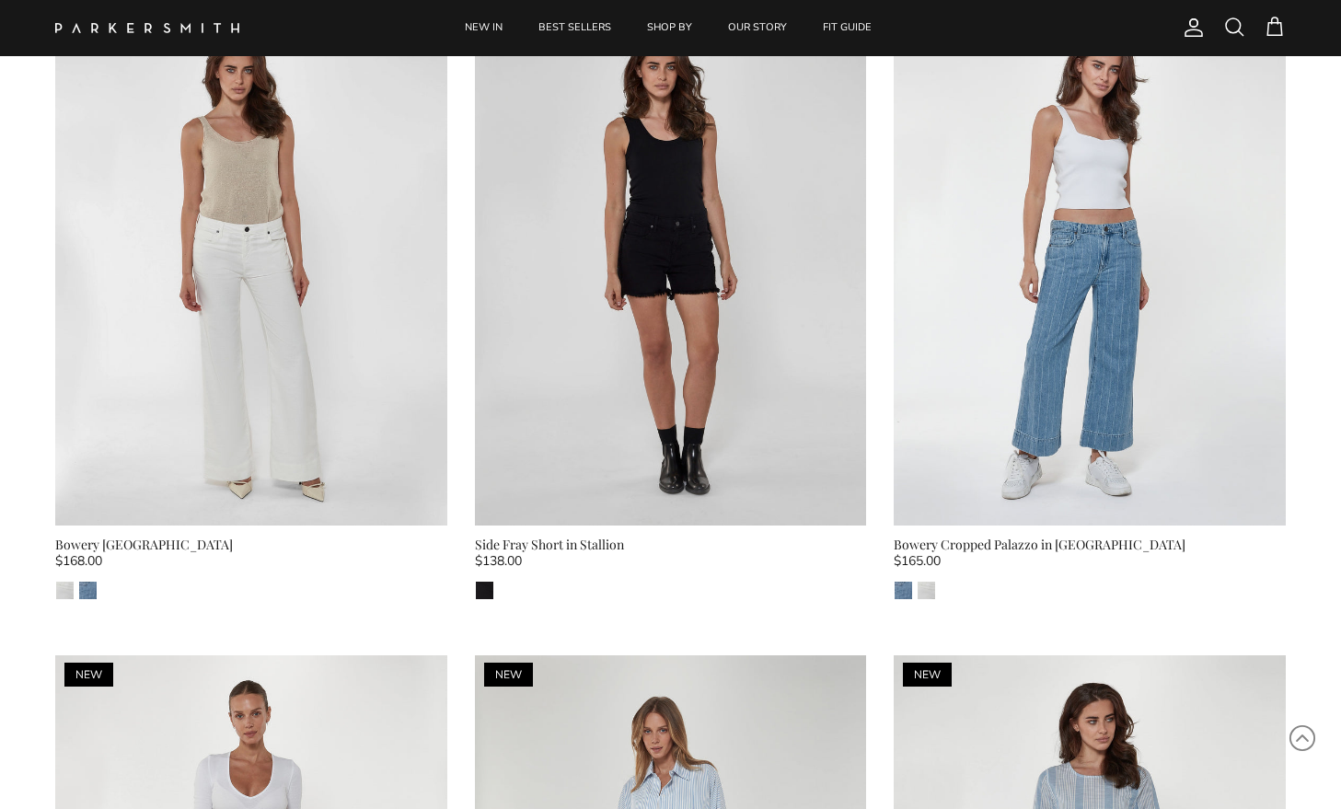
scroll to position [2155, 0]
click at [927, 592] on img "Blanc" at bounding box center [926, 589] width 17 height 17
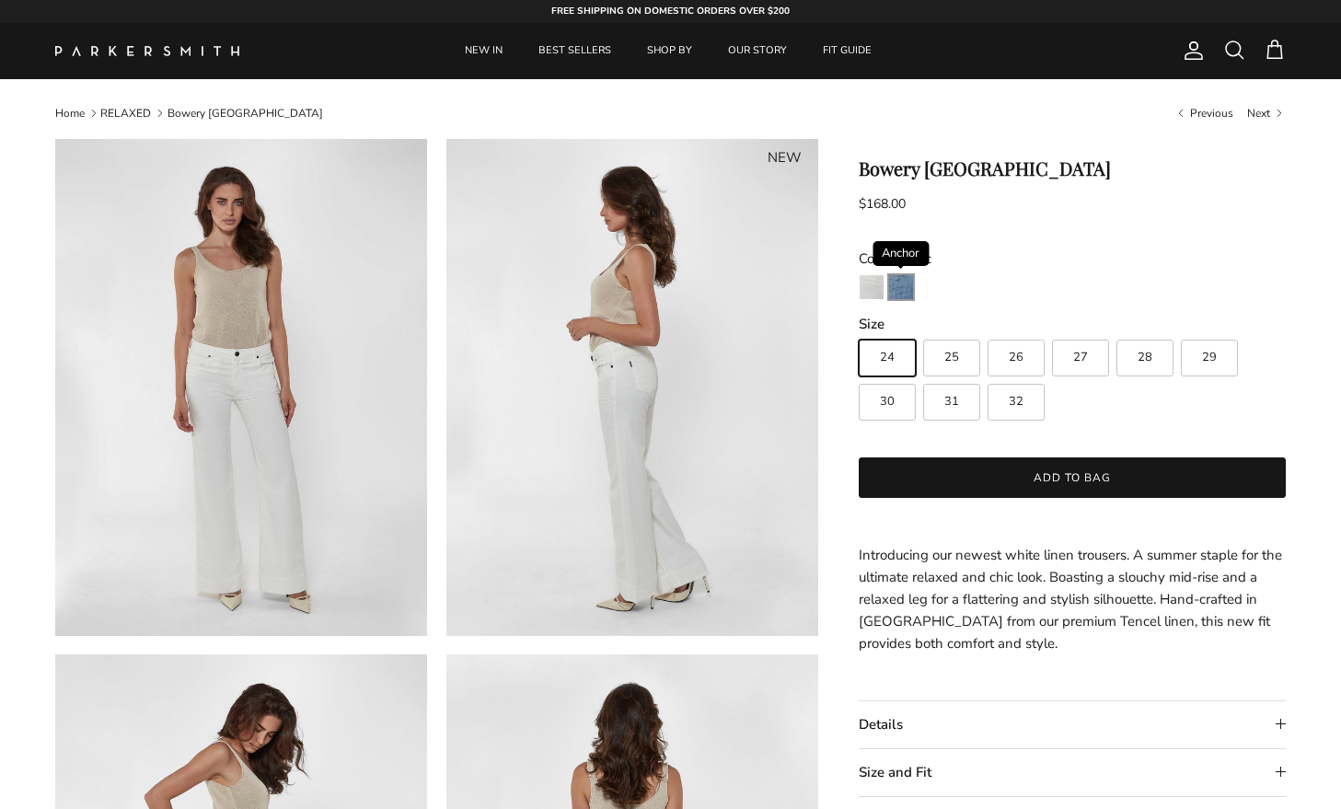
click at [905, 288] on img "Anchor" at bounding box center [901, 287] width 24 height 24
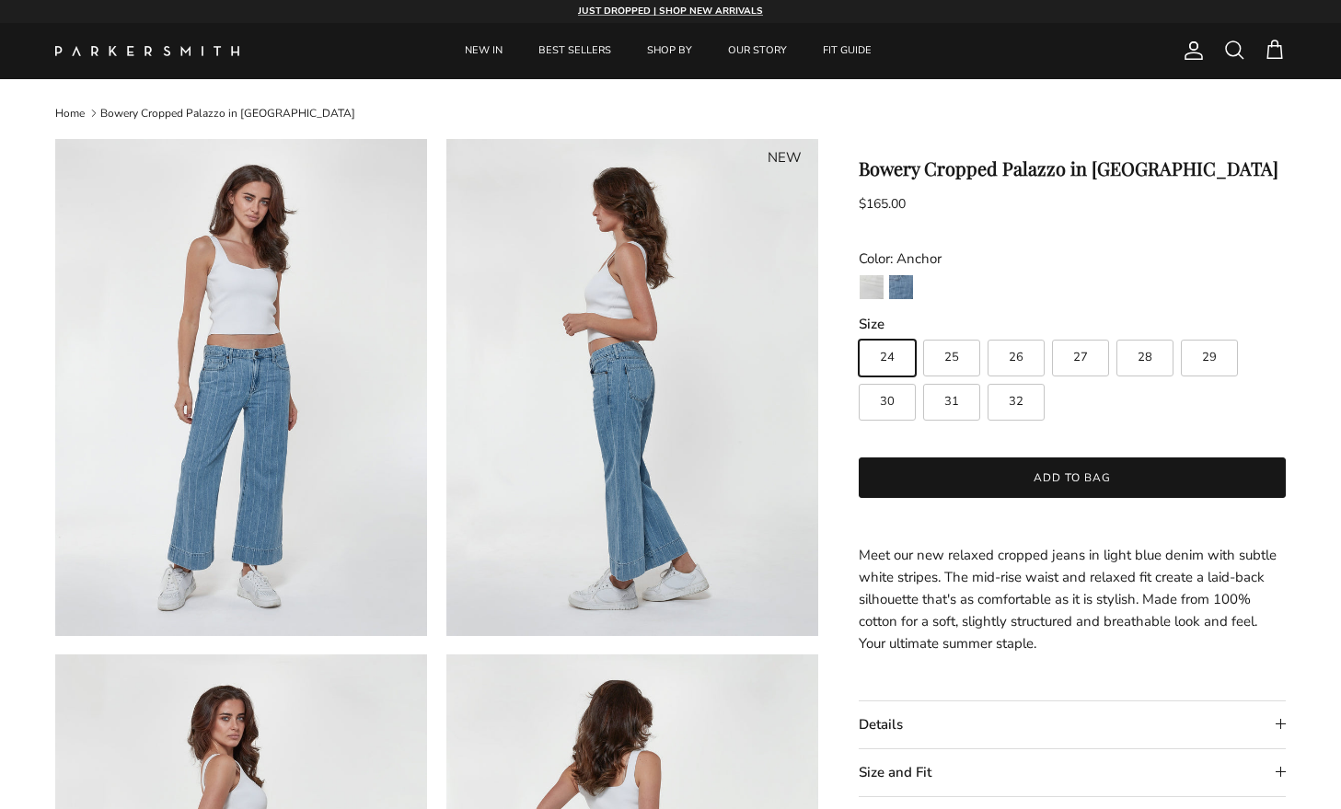
click at [1080, 361] on span "27" at bounding box center [1080, 358] width 15 height 12
click at [859, 332] on input "27" at bounding box center [858, 331] width 1 height 1
radio input "true"
click at [1016, 352] on span "26" at bounding box center [1016, 358] width 15 height 12
click at [859, 332] on input "26" at bounding box center [858, 331] width 1 height 1
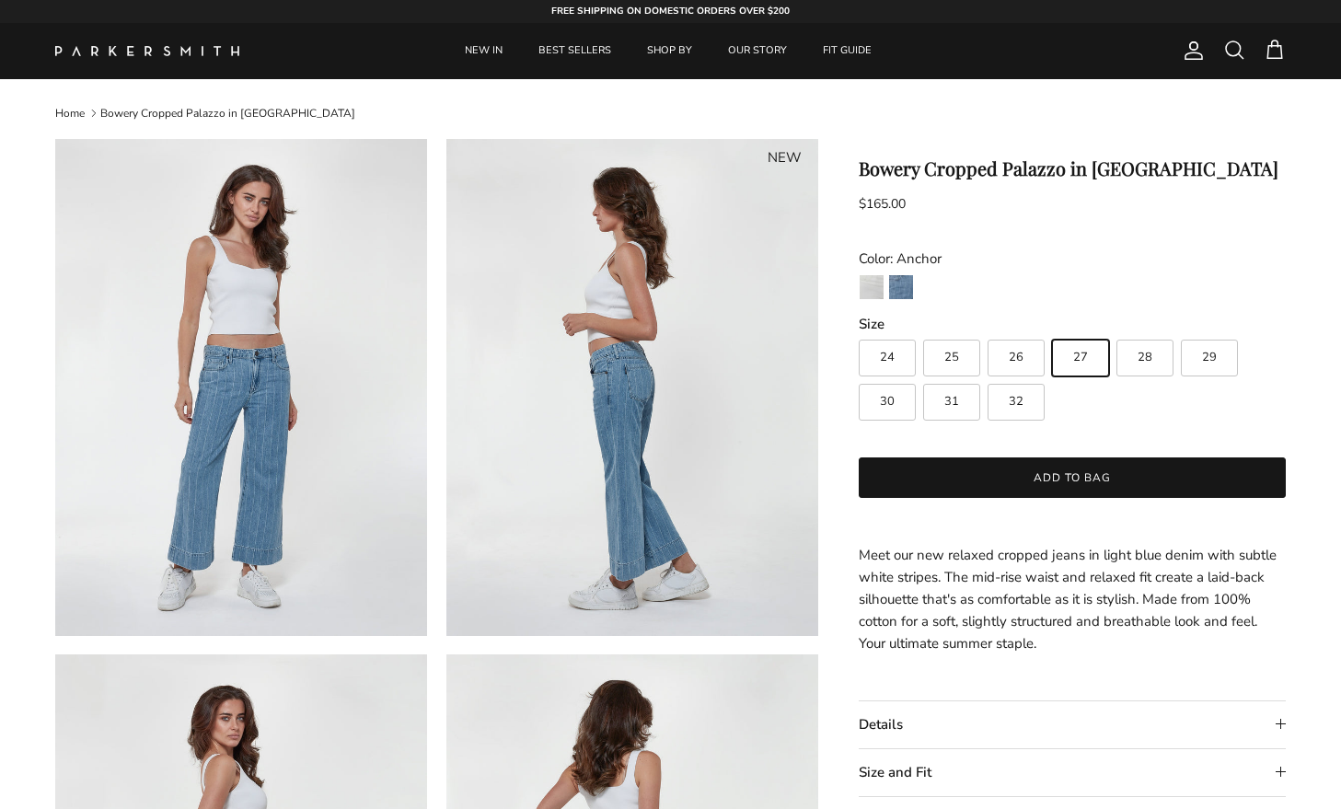
radio input "true"
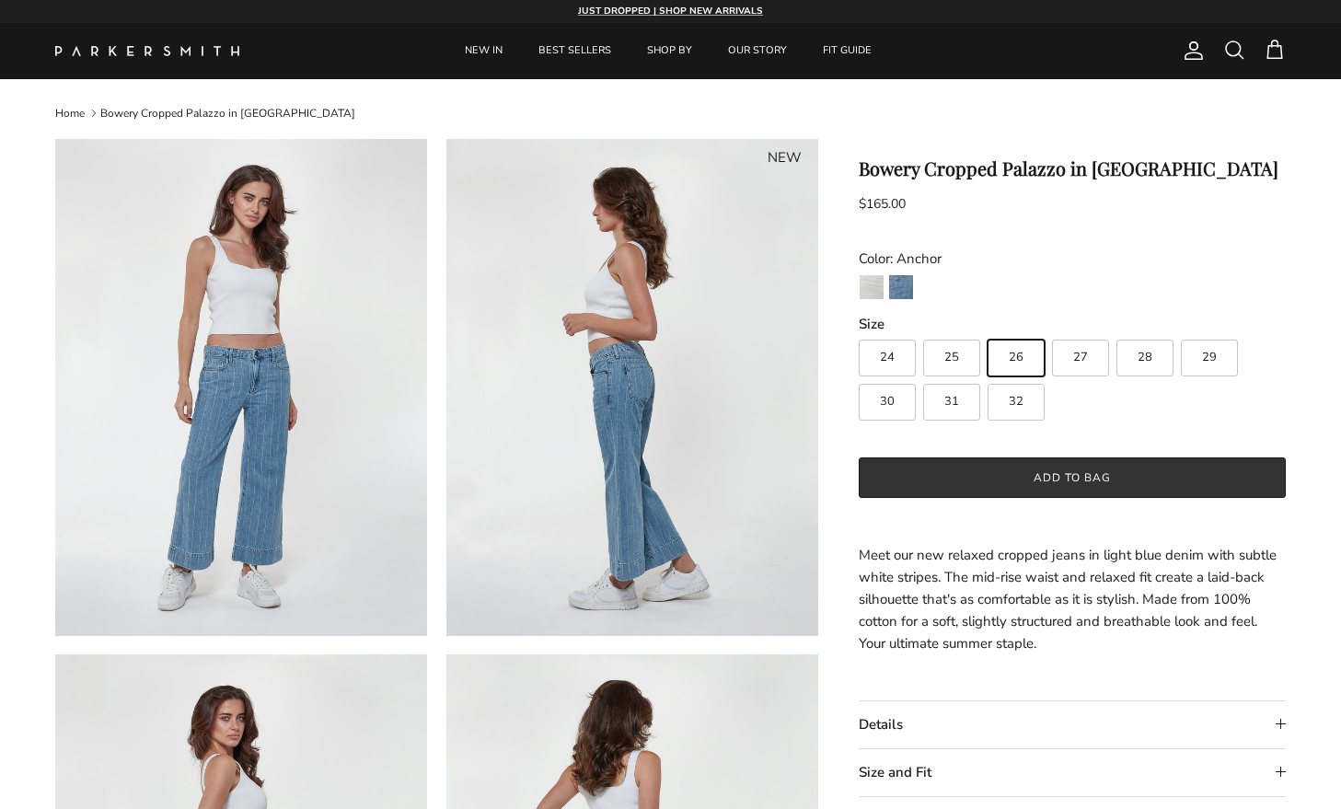
click at [1057, 475] on button "Add to bag" at bounding box center [1072, 477] width 427 height 40
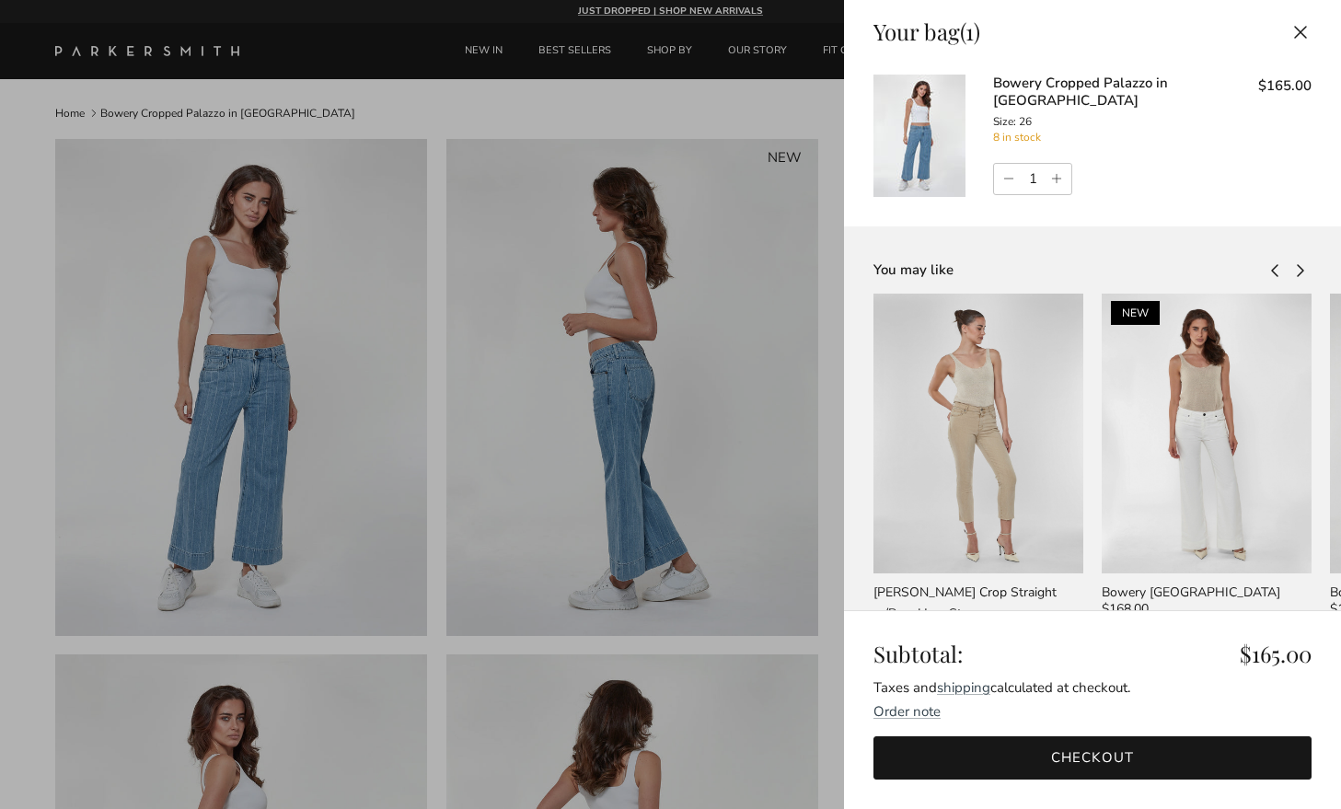
click at [1300, 30] on button "Close" at bounding box center [1300, 31] width 40 height 41
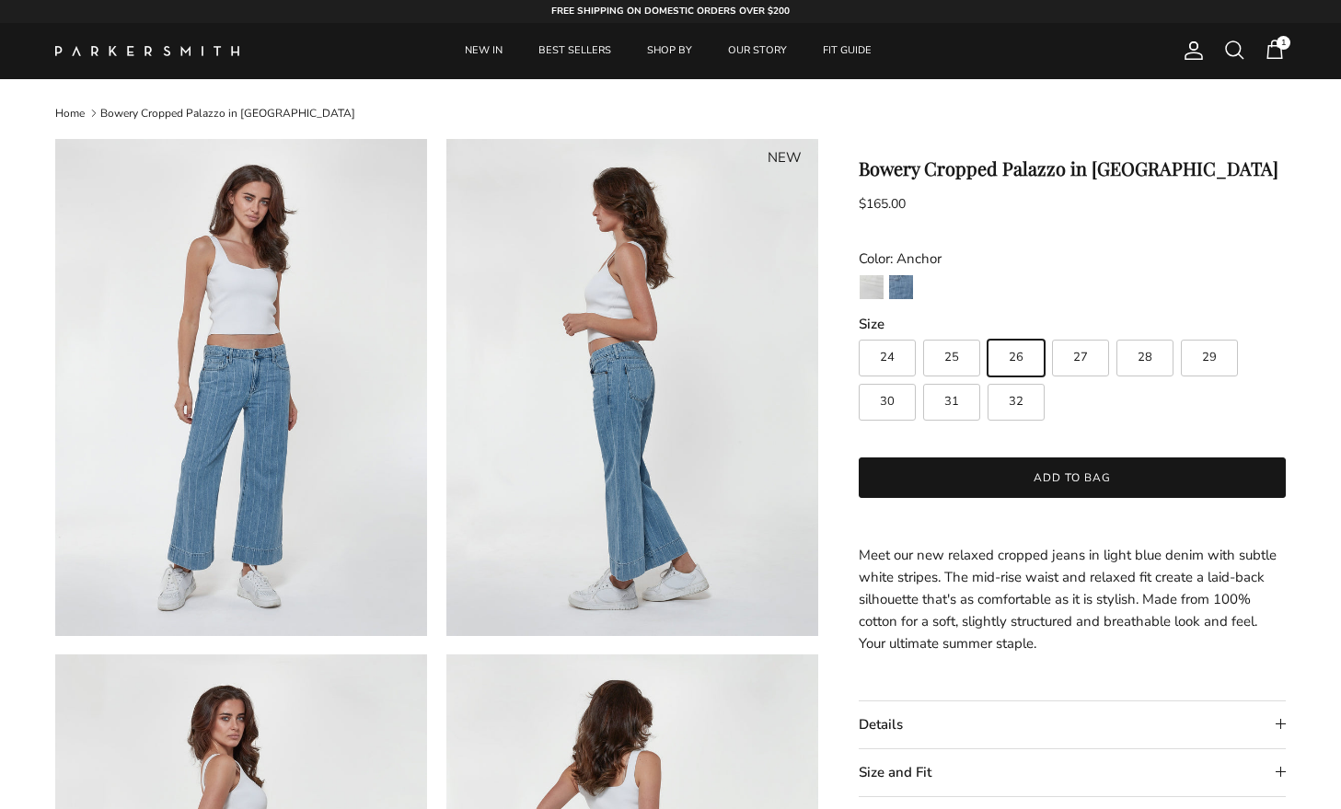
click at [1079, 357] on span "27" at bounding box center [1080, 358] width 15 height 12
click at [859, 332] on input "27" at bounding box center [858, 331] width 1 height 1
radio input "true"
click at [1023, 353] on span "26" at bounding box center [1016, 358] width 15 height 12
click at [859, 332] on input "26" at bounding box center [858, 331] width 1 height 1
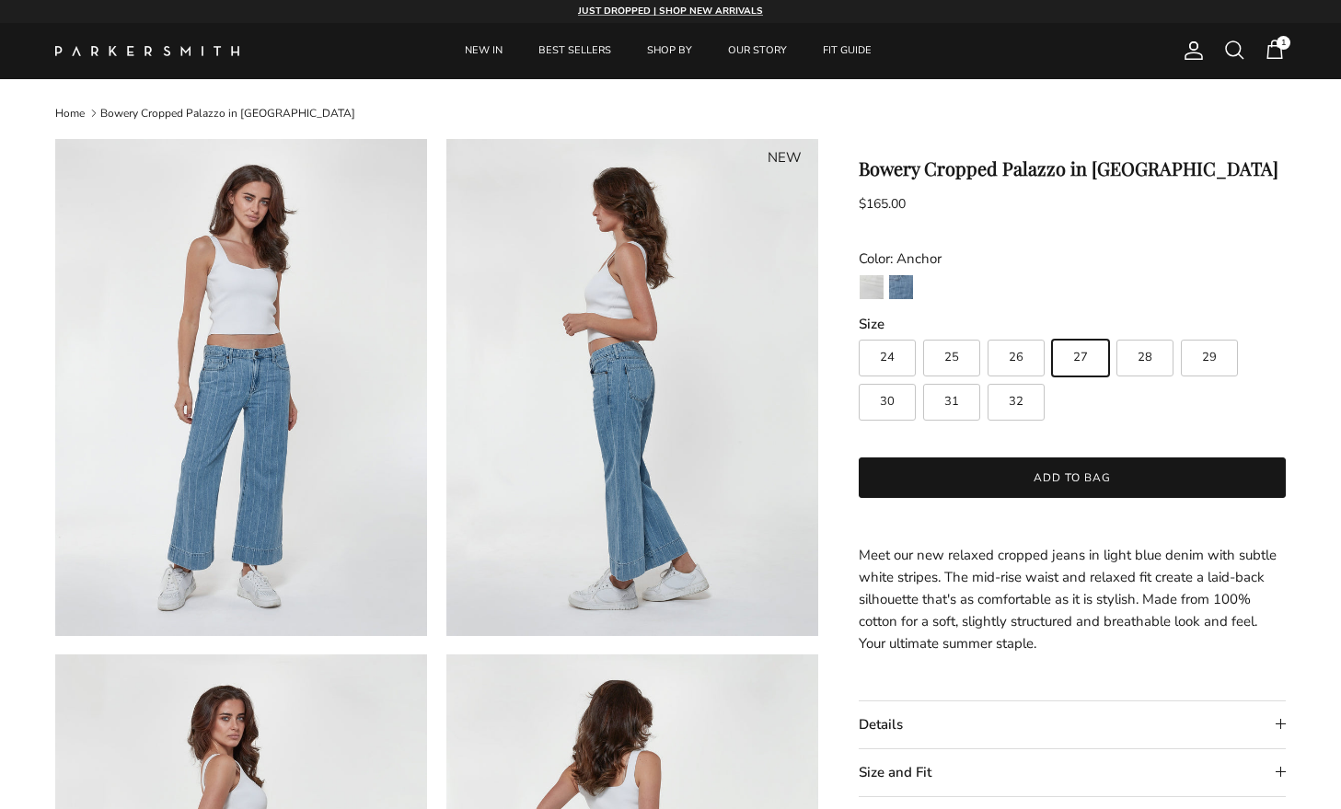
radio input "true"
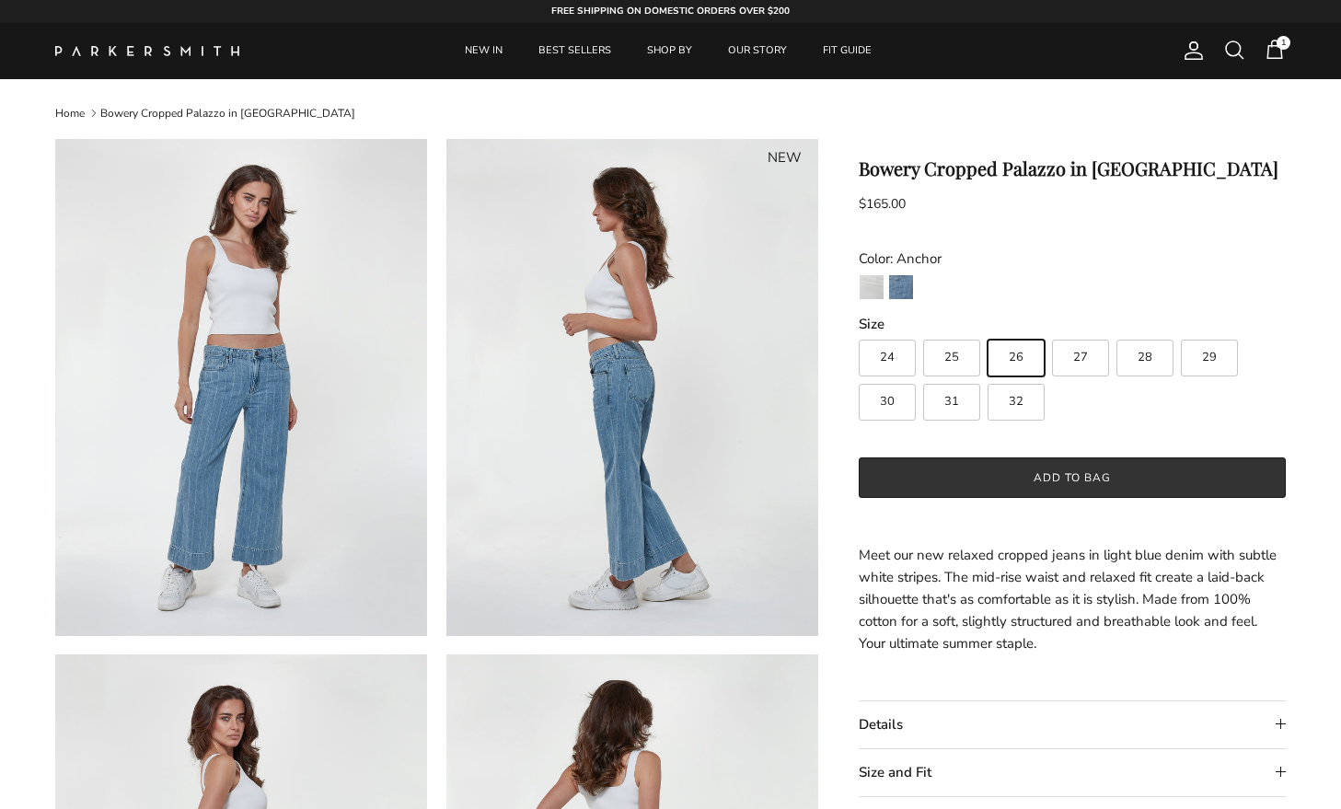
click at [1081, 478] on button "Add to bag" at bounding box center [1072, 477] width 427 height 40
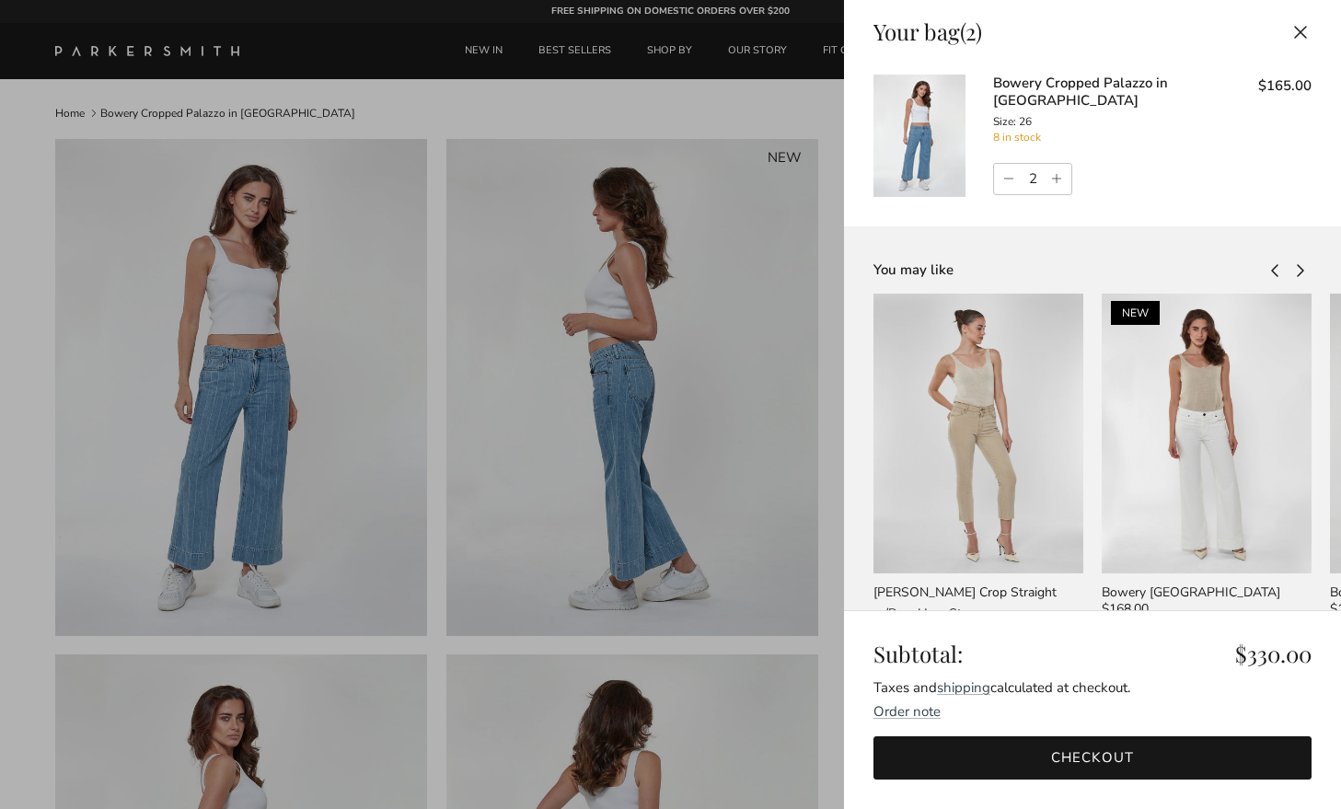
click at [1005, 172] on link "Decrease quantity" at bounding box center [1006, 179] width 25 height 31
type input "1"
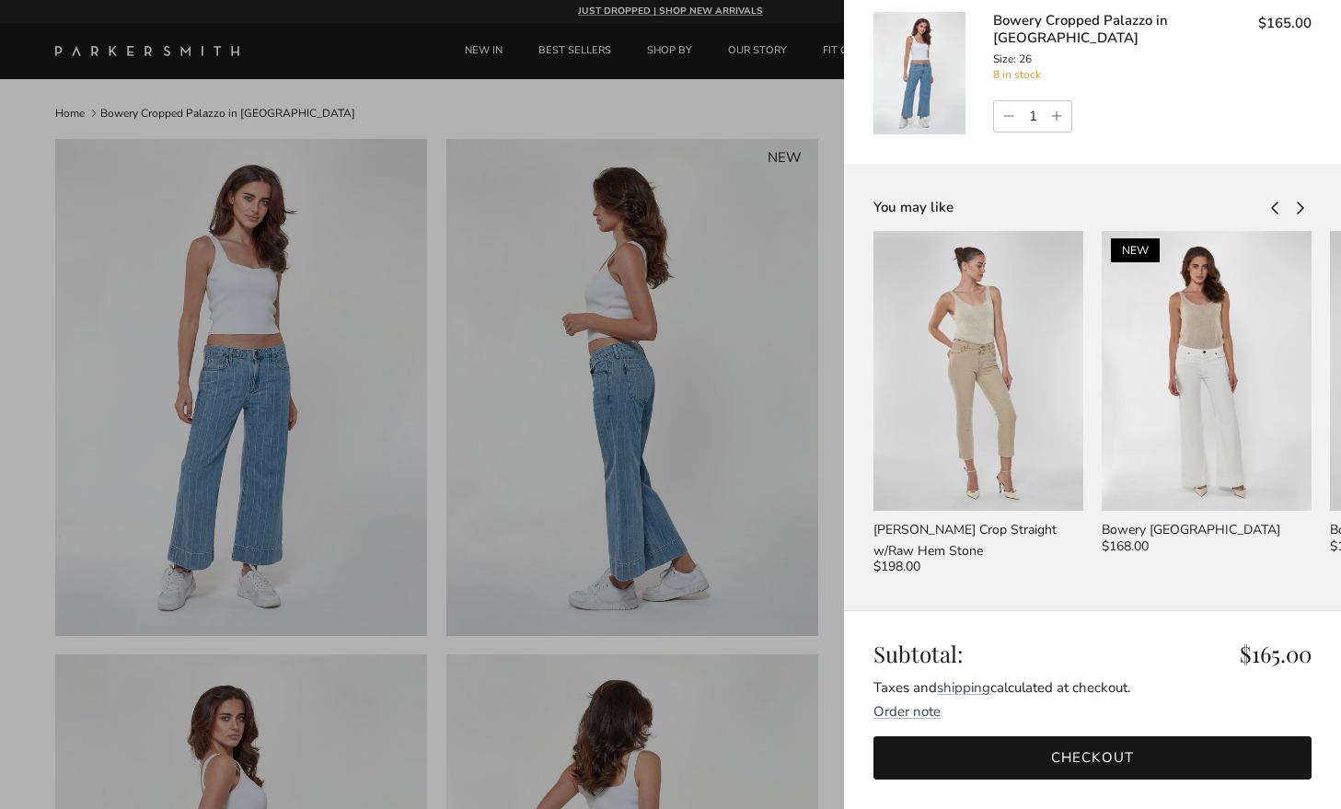
click at [1106, 754] on link "Checkout" at bounding box center [1092, 757] width 438 height 43
